Goal: Task Accomplishment & Management: Complete application form

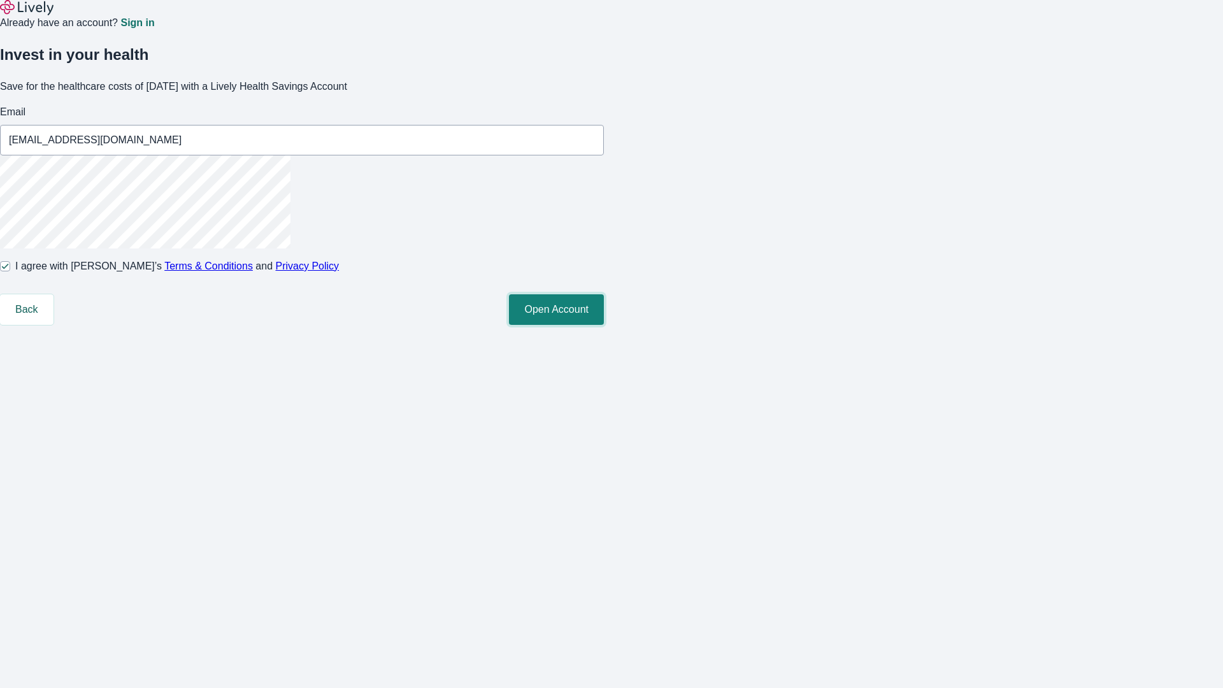
click at [604, 325] on button "Open Account" at bounding box center [556, 309] width 95 height 31
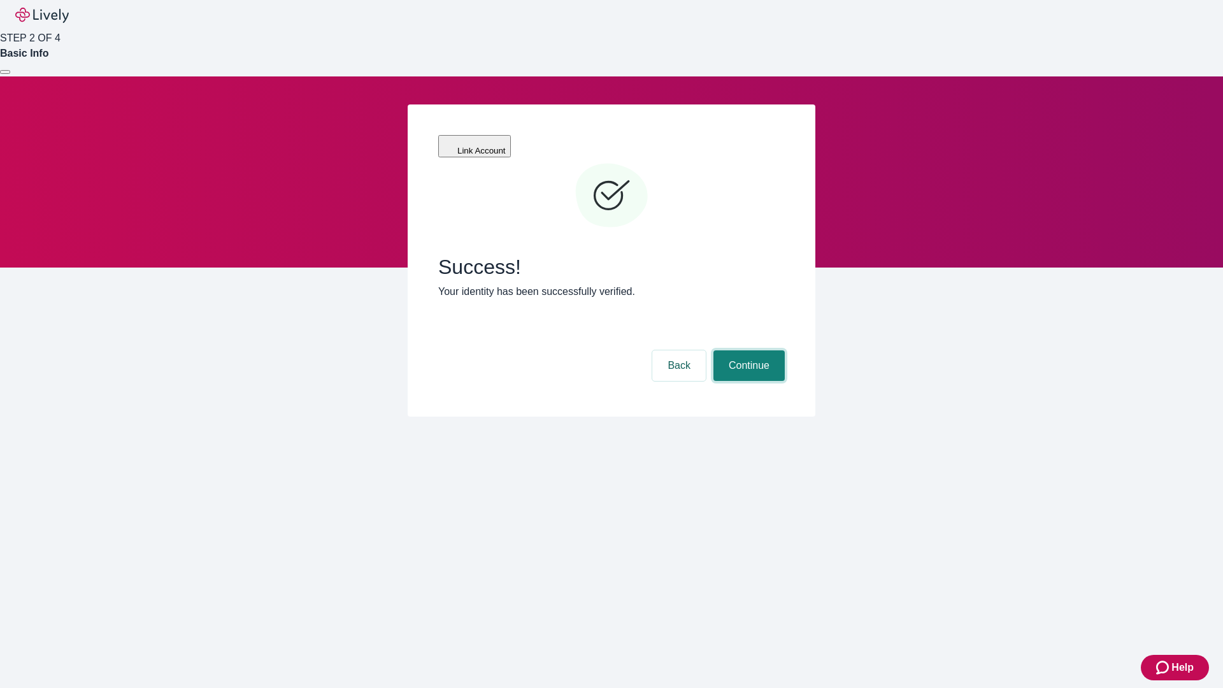
click at [747, 350] on button "Continue" at bounding box center [748, 365] width 71 height 31
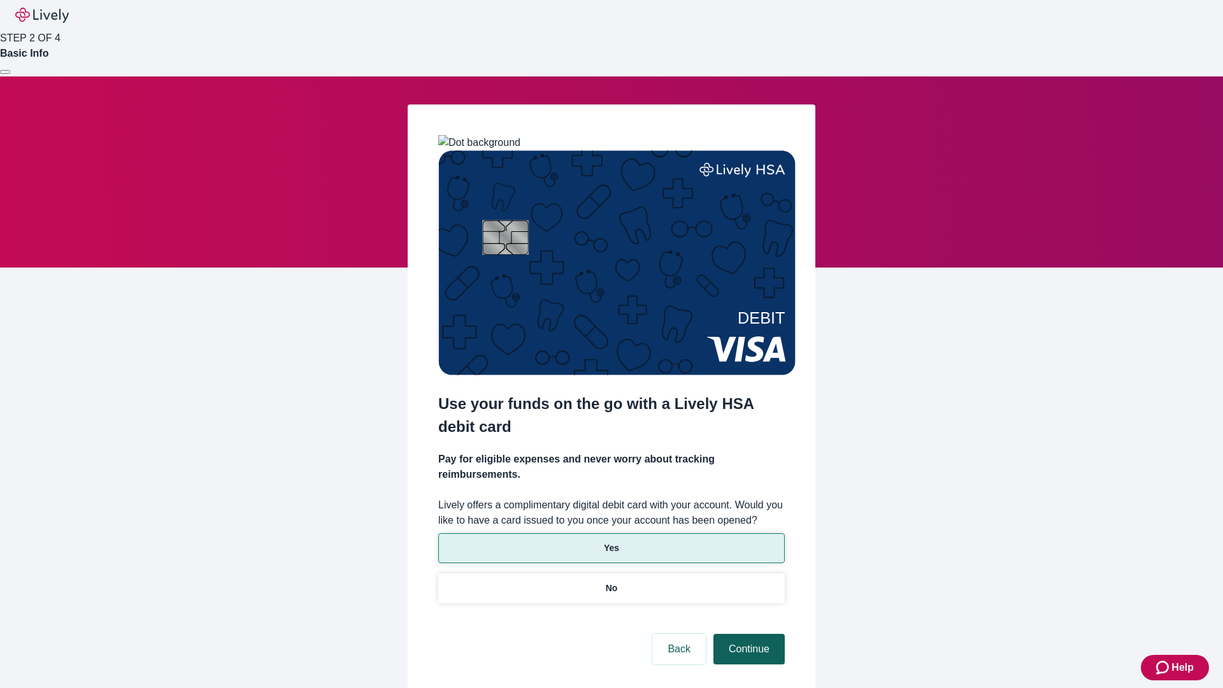
click at [611, 581] on p "No" at bounding box center [612, 587] width 12 height 13
click at [747, 634] on button "Continue" at bounding box center [748, 649] width 71 height 31
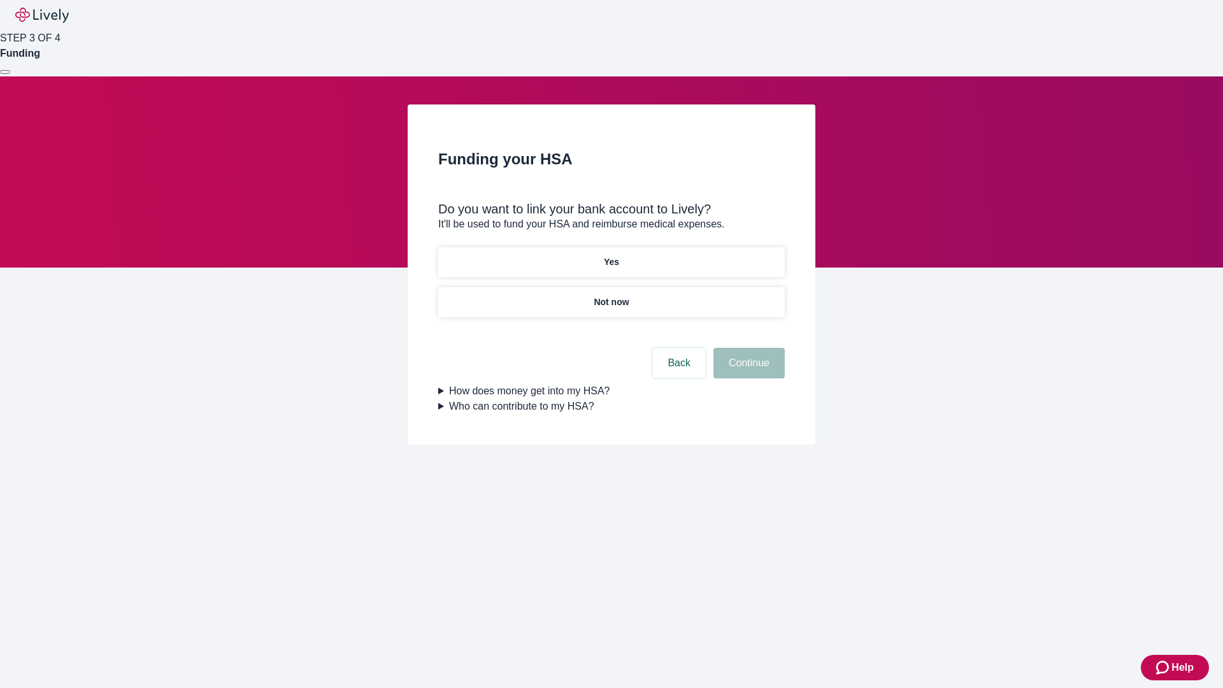
click at [611, 255] on p "Yes" at bounding box center [611, 261] width 15 height 13
click at [747, 348] on button "Continue" at bounding box center [748, 363] width 71 height 31
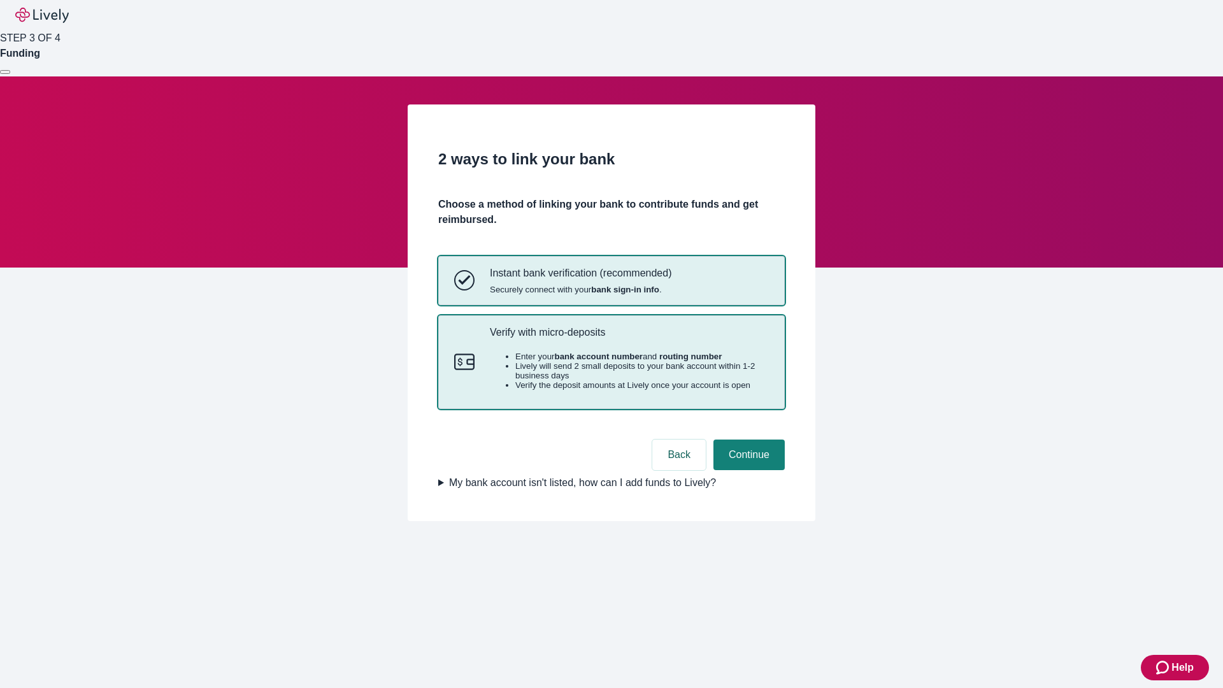
click at [629, 338] on p "Verify with micro-deposits" at bounding box center [629, 332] width 279 height 12
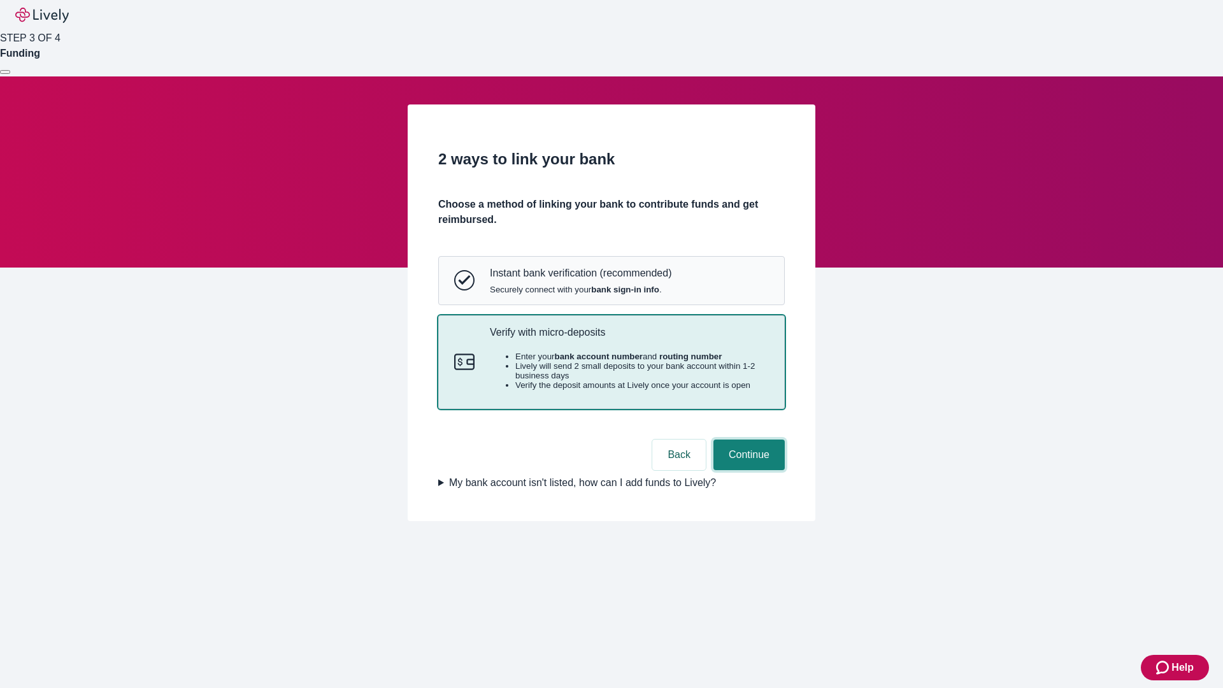
click at [747, 470] on button "Continue" at bounding box center [748, 454] width 71 height 31
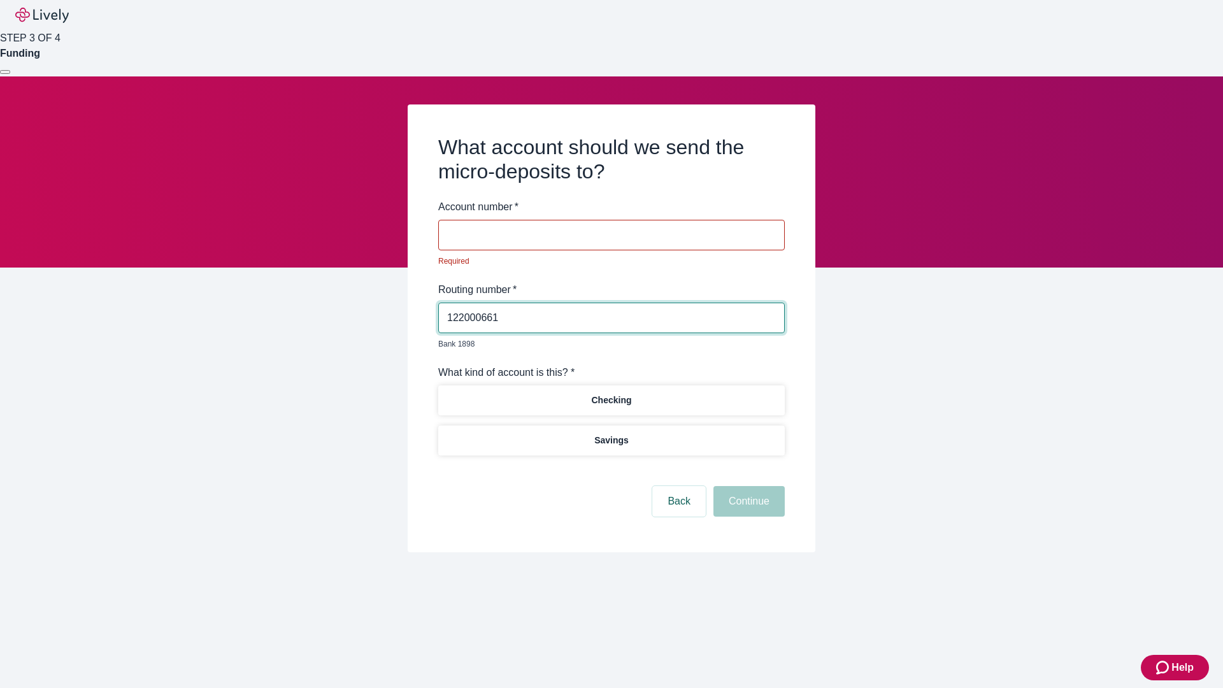
type input "122000661"
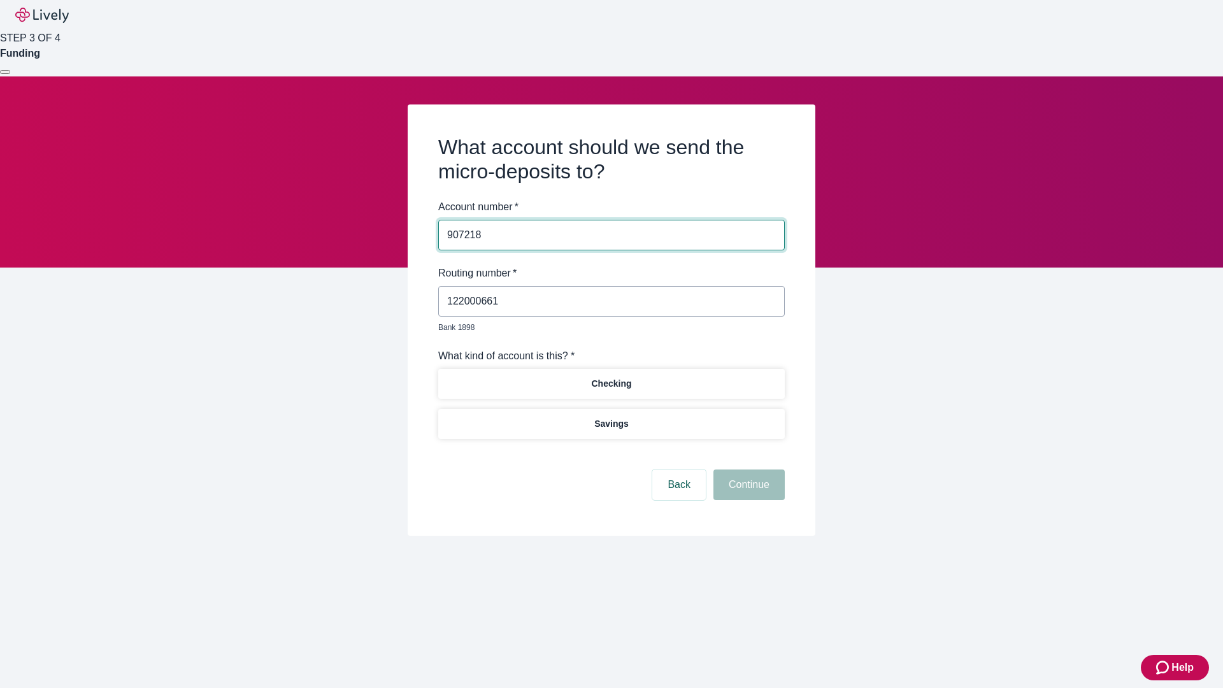
type input "907218"
click at [611, 377] on p "Checking" at bounding box center [611, 383] width 40 height 13
click at [747, 470] on button "Continue" at bounding box center [748, 484] width 71 height 31
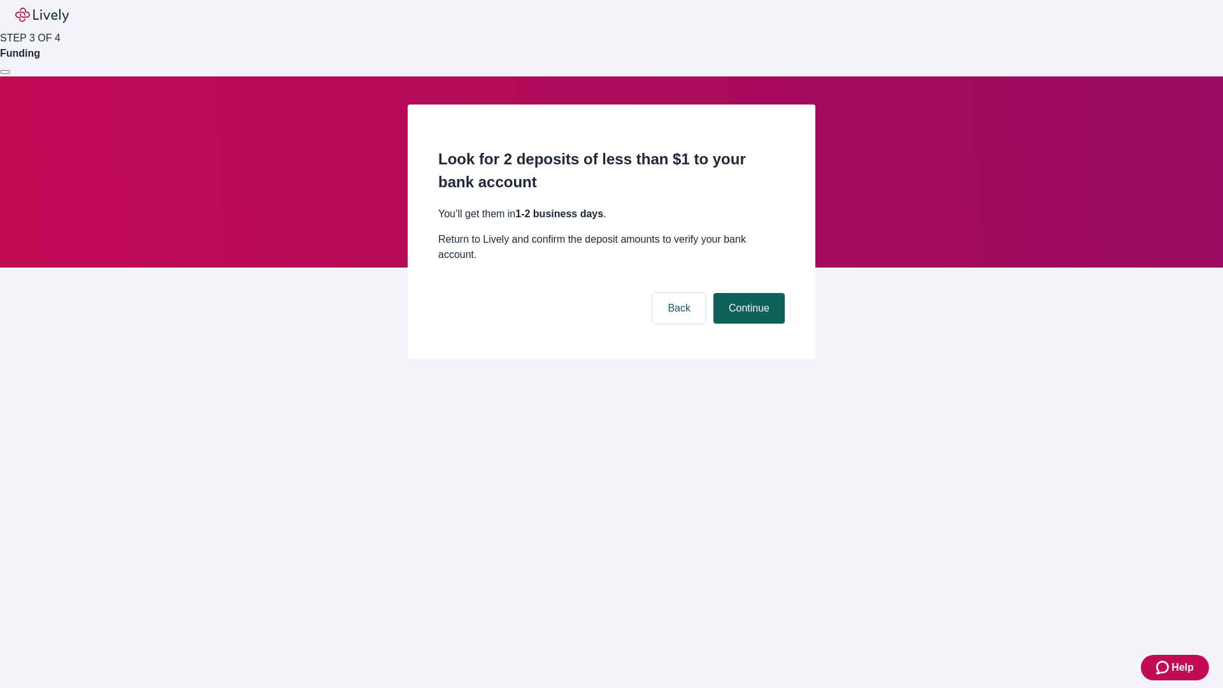
click at [747, 293] on button "Continue" at bounding box center [748, 308] width 71 height 31
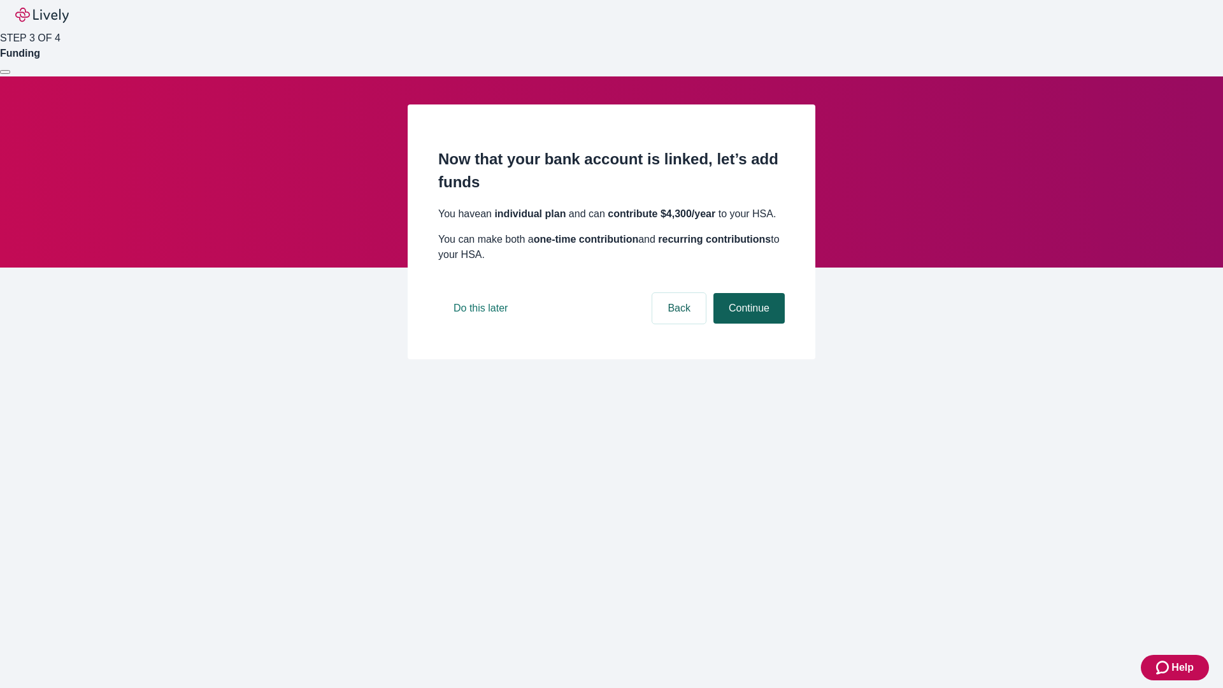
click at [747, 323] on button "Continue" at bounding box center [748, 308] width 71 height 31
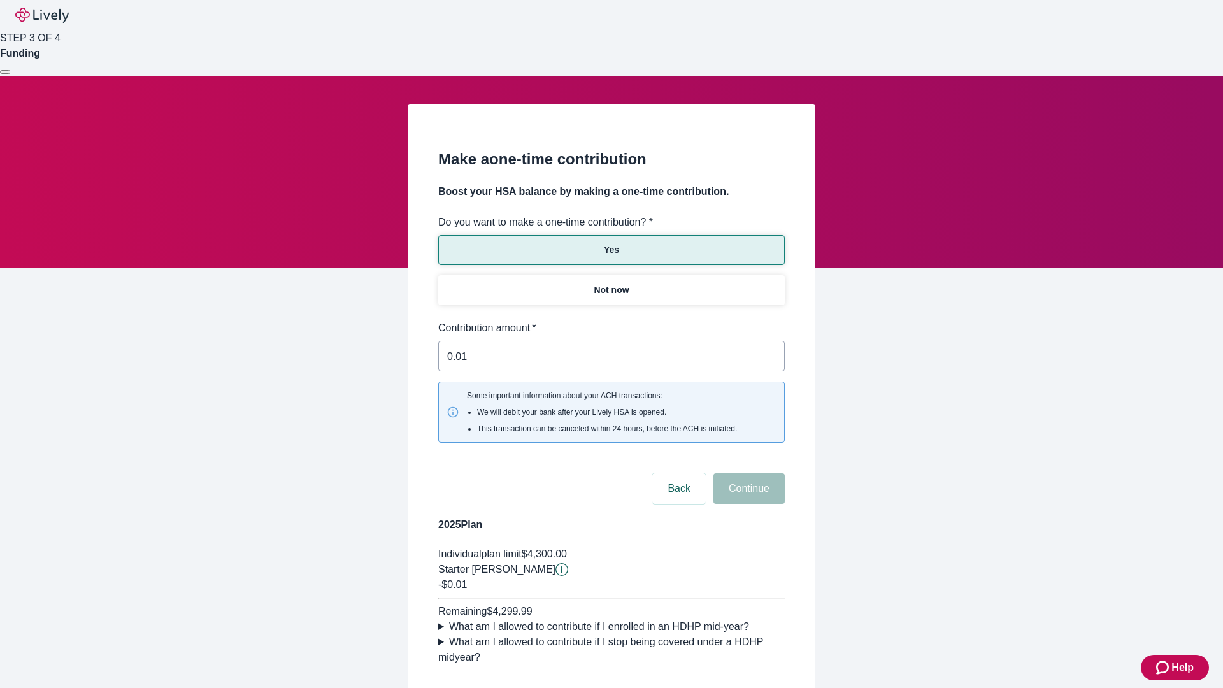
type input "0.01"
click at [747, 473] on button "Continue" at bounding box center [748, 488] width 71 height 31
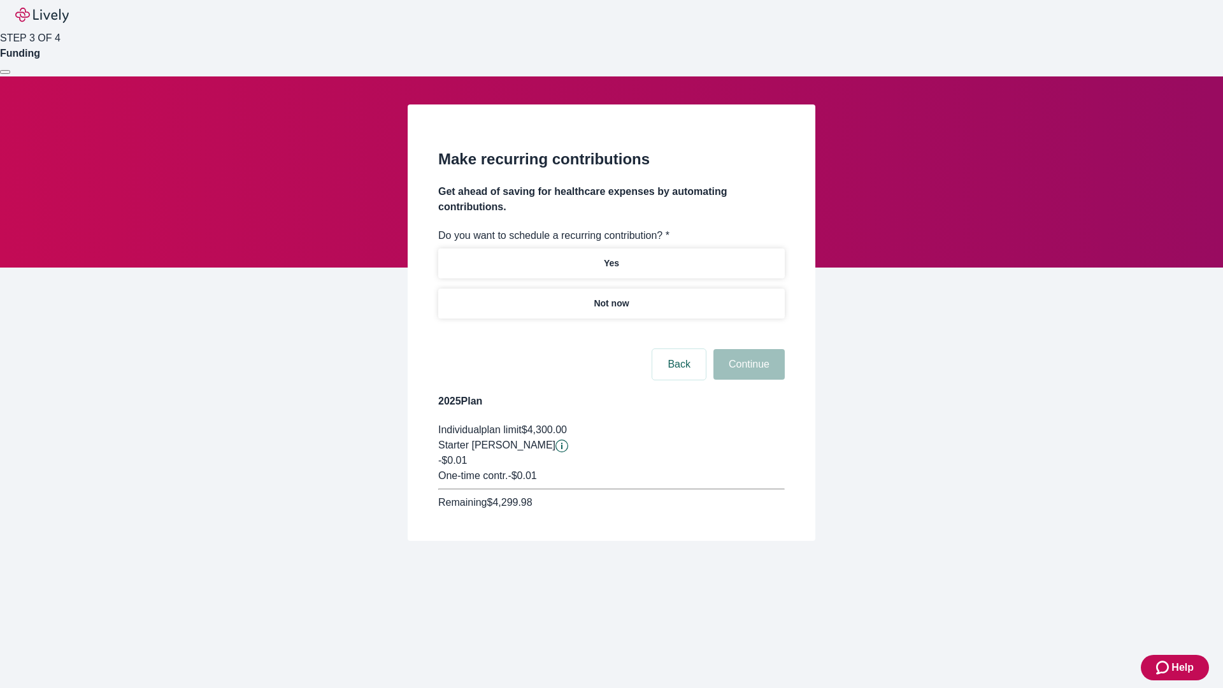
click at [611, 297] on p "Not now" at bounding box center [610, 303] width 35 height 13
click at [747, 349] on button "Continue" at bounding box center [748, 364] width 71 height 31
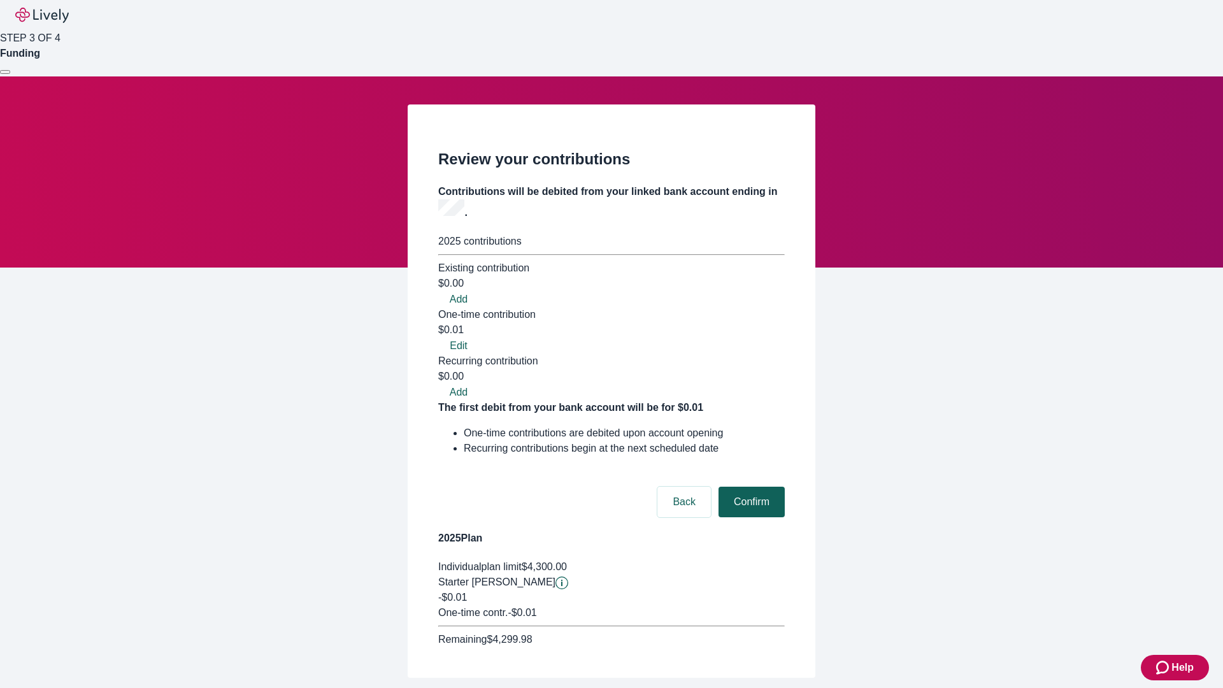
click at [749, 486] on button "Confirm" at bounding box center [751, 501] width 66 height 31
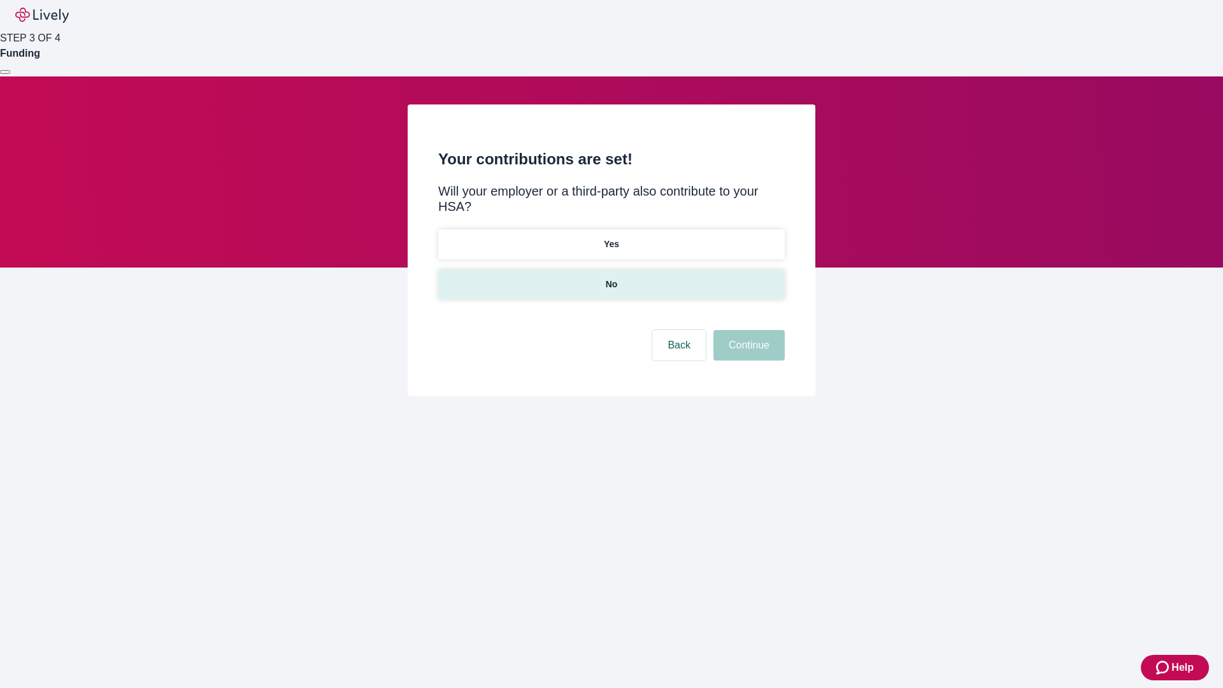
click at [611, 278] on p "No" at bounding box center [612, 284] width 12 height 13
click at [747, 330] on button "Continue" at bounding box center [748, 345] width 71 height 31
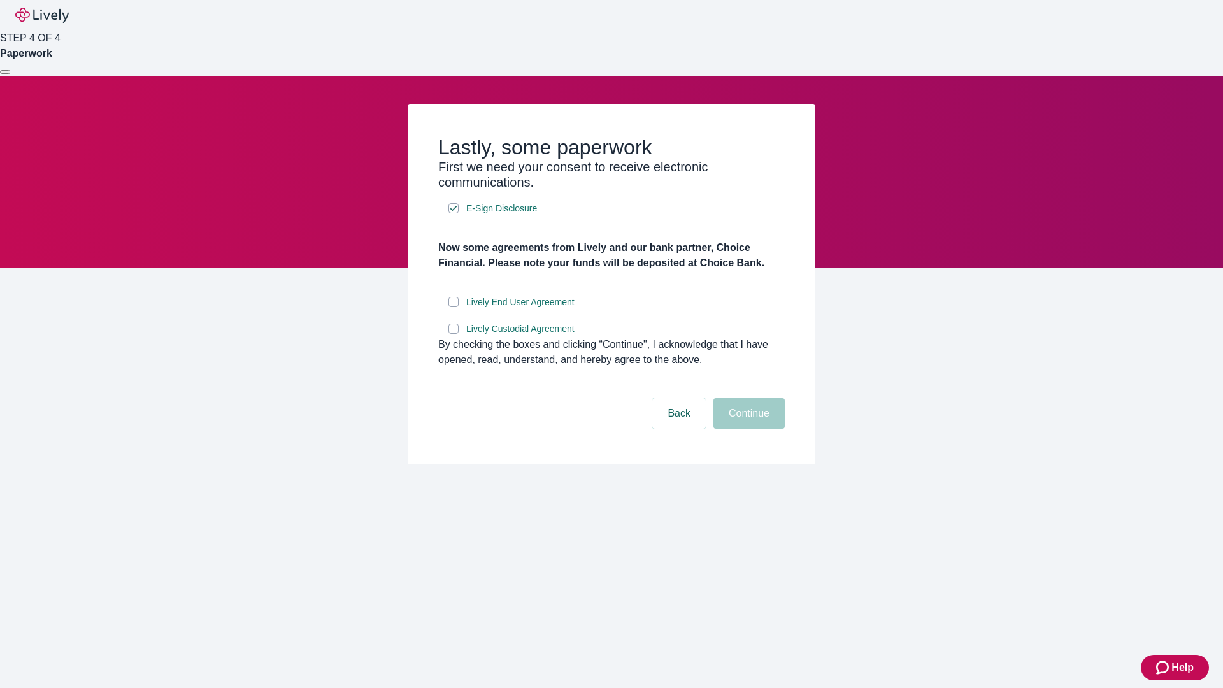
click at [453, 307] on input "Lively End User Agreement" at bounding box center [453, 302] width 10 height 10
checkbox input "true"
click at [453, 334] on input "Lively Custodial Agreement" at bounding box center [453, 328] width 10 height 10
checkbox input "true"
click at [747, 429] on button "Continue" at bounding box center [748, 413] width 71 height 31
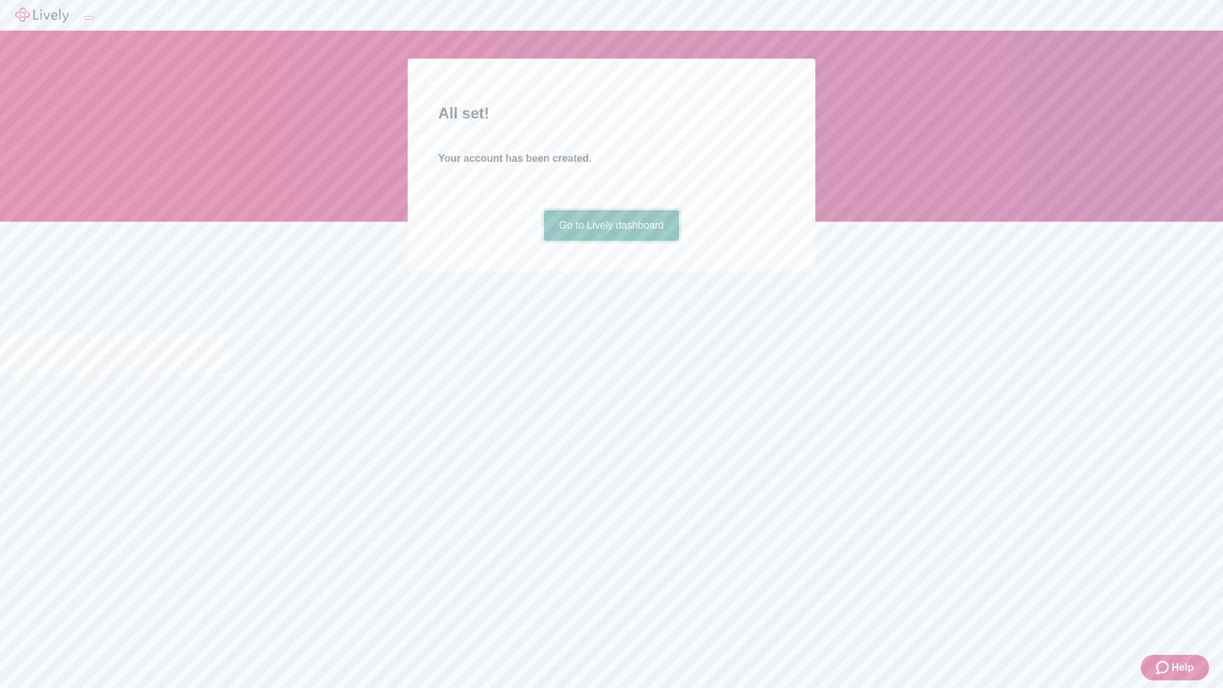
click at [611, 241] on link "Go to Lively dashboard" at bounding box center [612, 225] width 136 height 31
